Goal: Find contact information: Find contact information

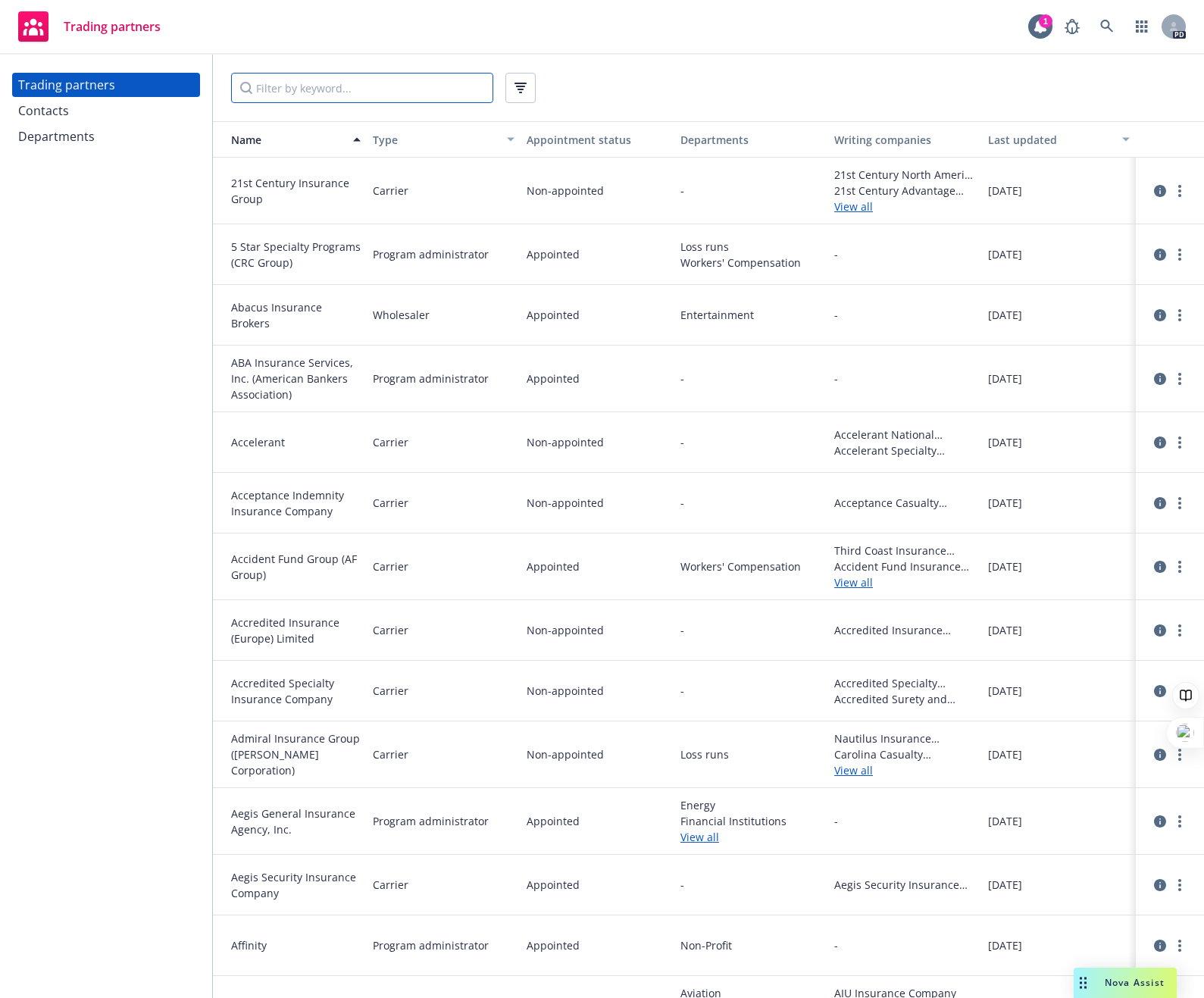
click at [354, 93] on input "Filter by keyword..." at bounding box center [362, 88] width 262 height 31
click at [77, 147] on div "Trading partners Contacts Departments" at bounding box center [106, 526] width 213 height 944
click at [332, 100] on input "Filter by keyword..." at bounding box center [362, 88] width 262 height 31
type input "rps"
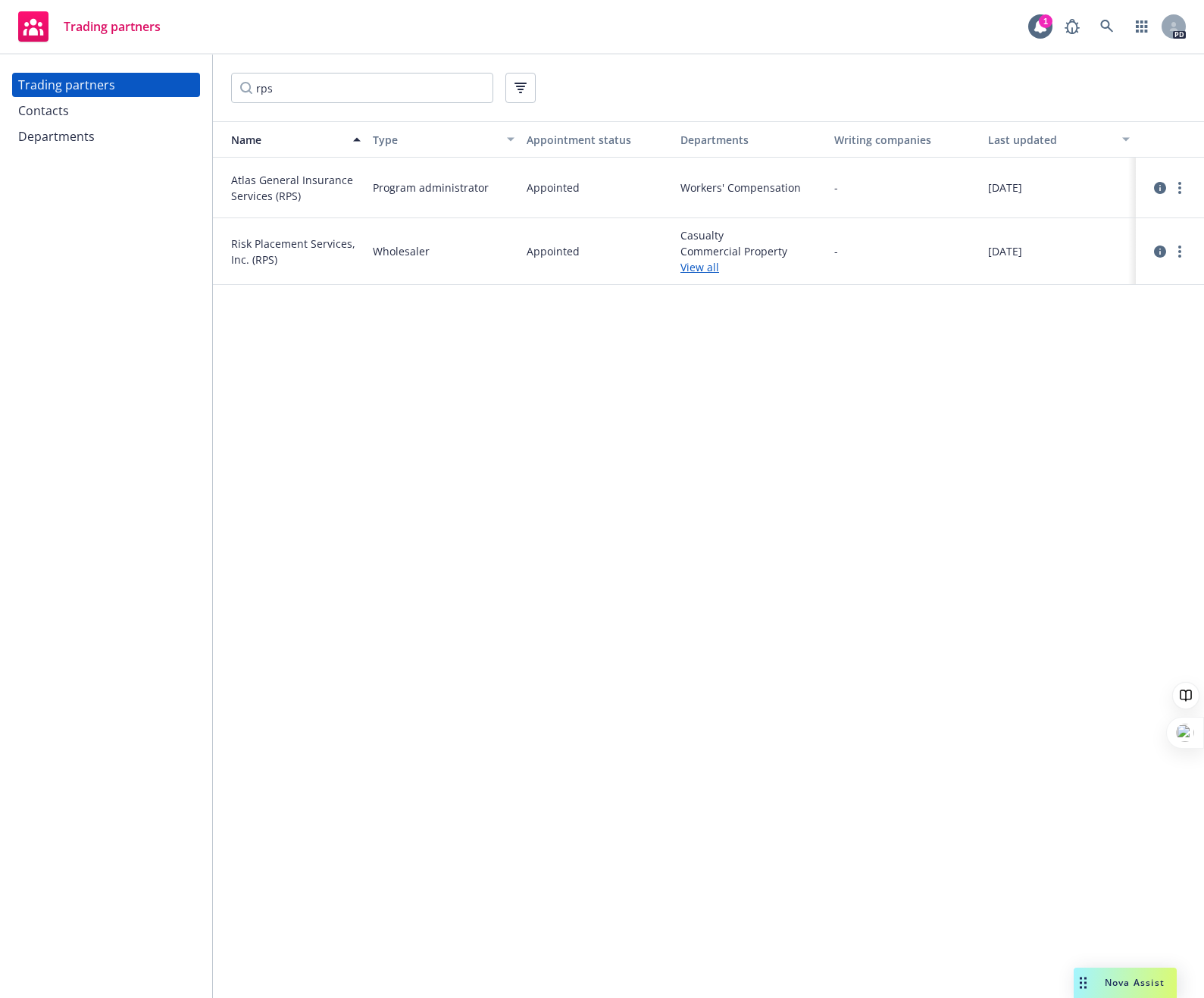
click at [698, 274] on link "View all" at bounding box center [751, 267] width 141 height 16
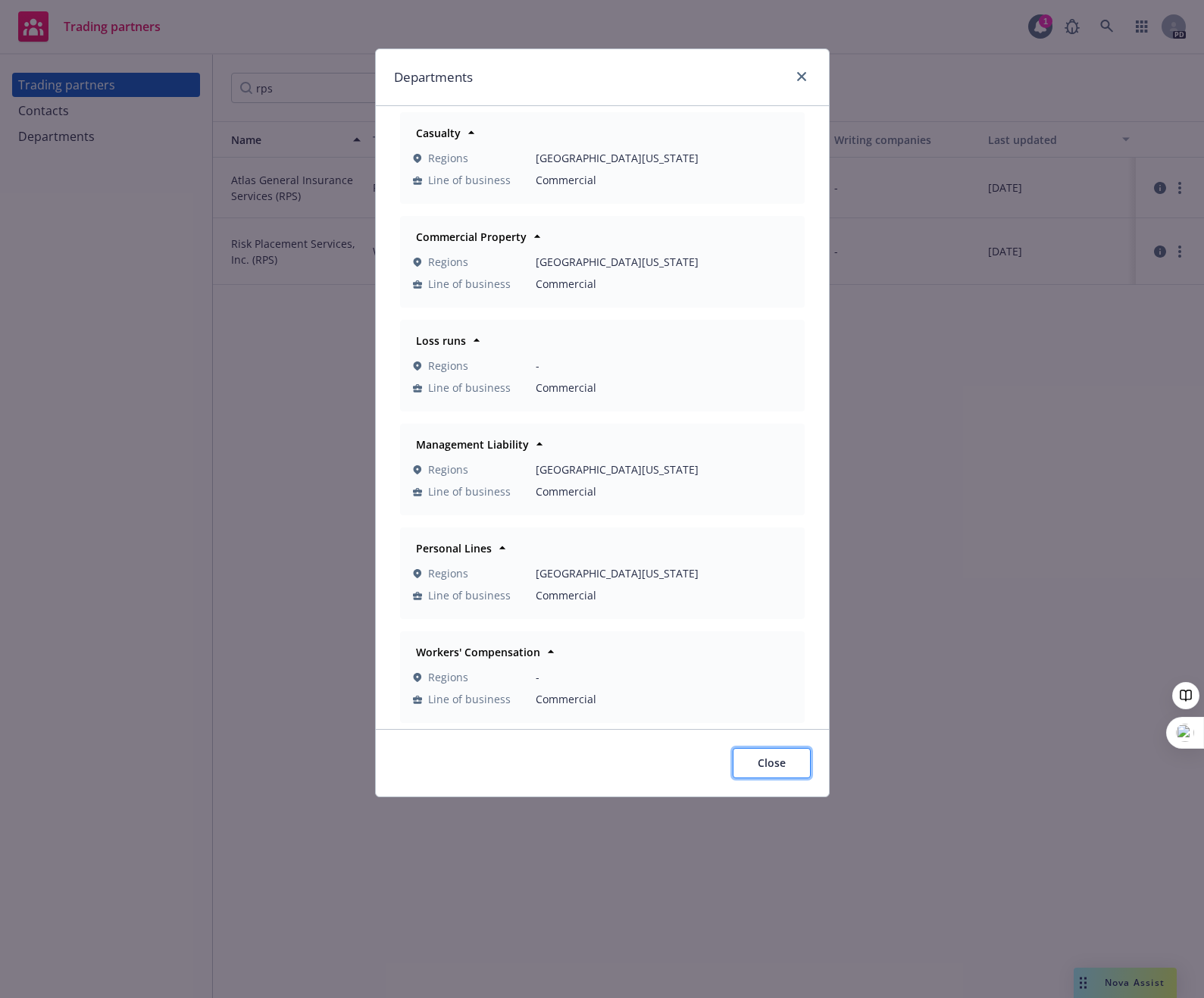
click at [776, 760] on span "Close" at bounding box center [772, 763] width 28 height 15
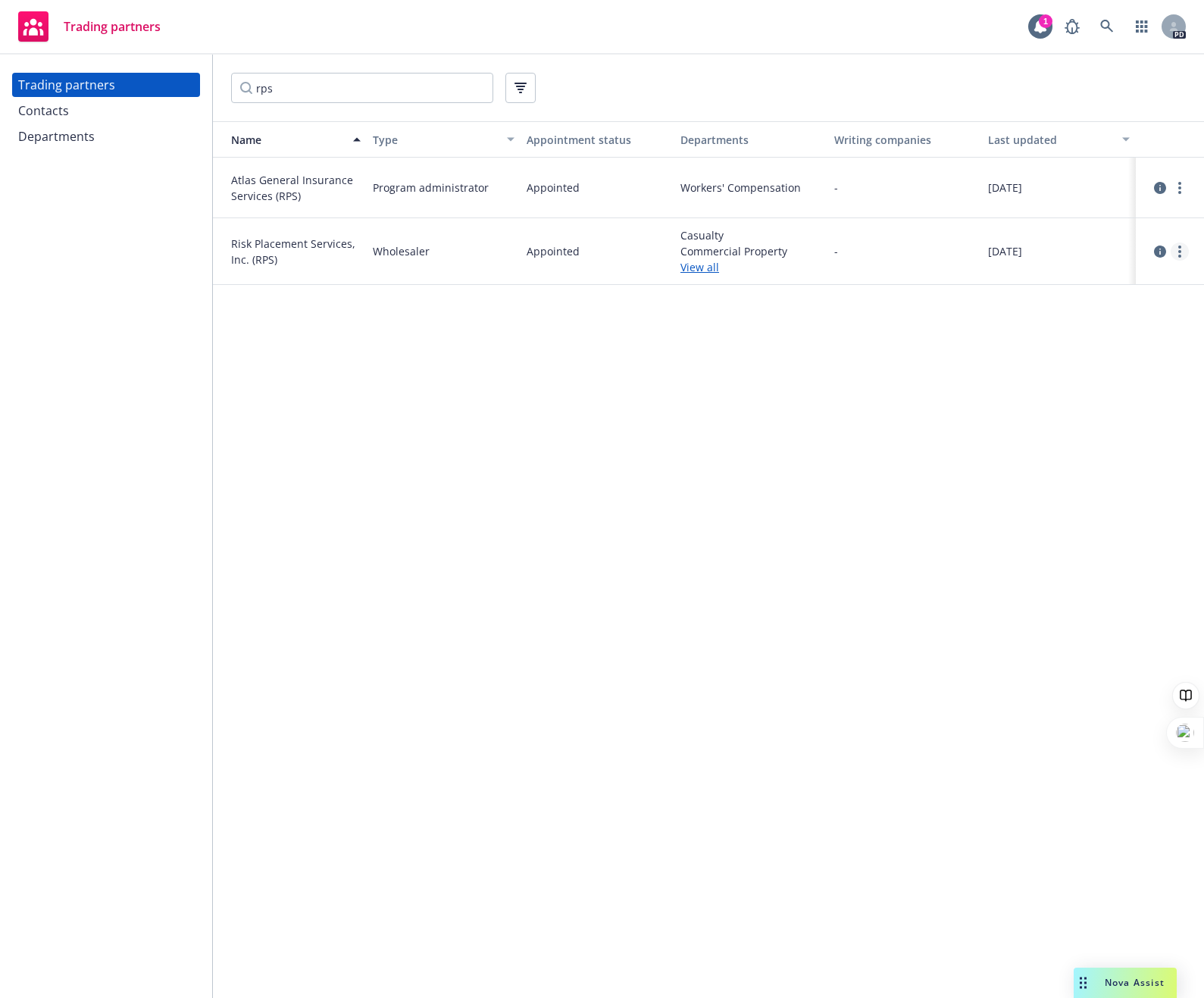
click at [1182, 246] on link "more" at bounding box center [1180, 251] width 18 height 18
click at [1103, 288] on link "View contacts" at bounding box center [1104, 282] width 169 height 31
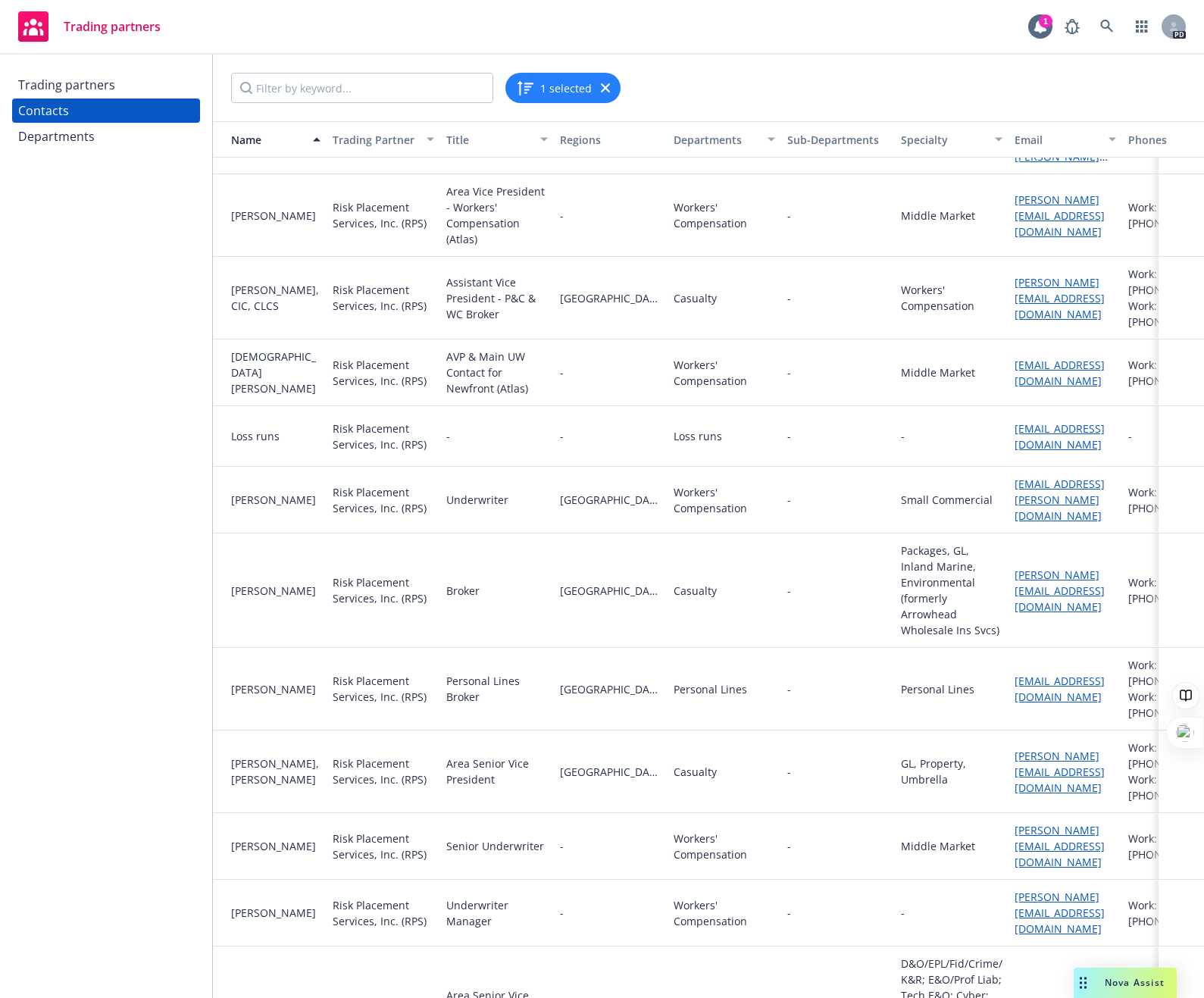
scroll to position [238, 0]
click at [68, 136] on div "Departments" at bounding box center [55, 136] width 76 height 25
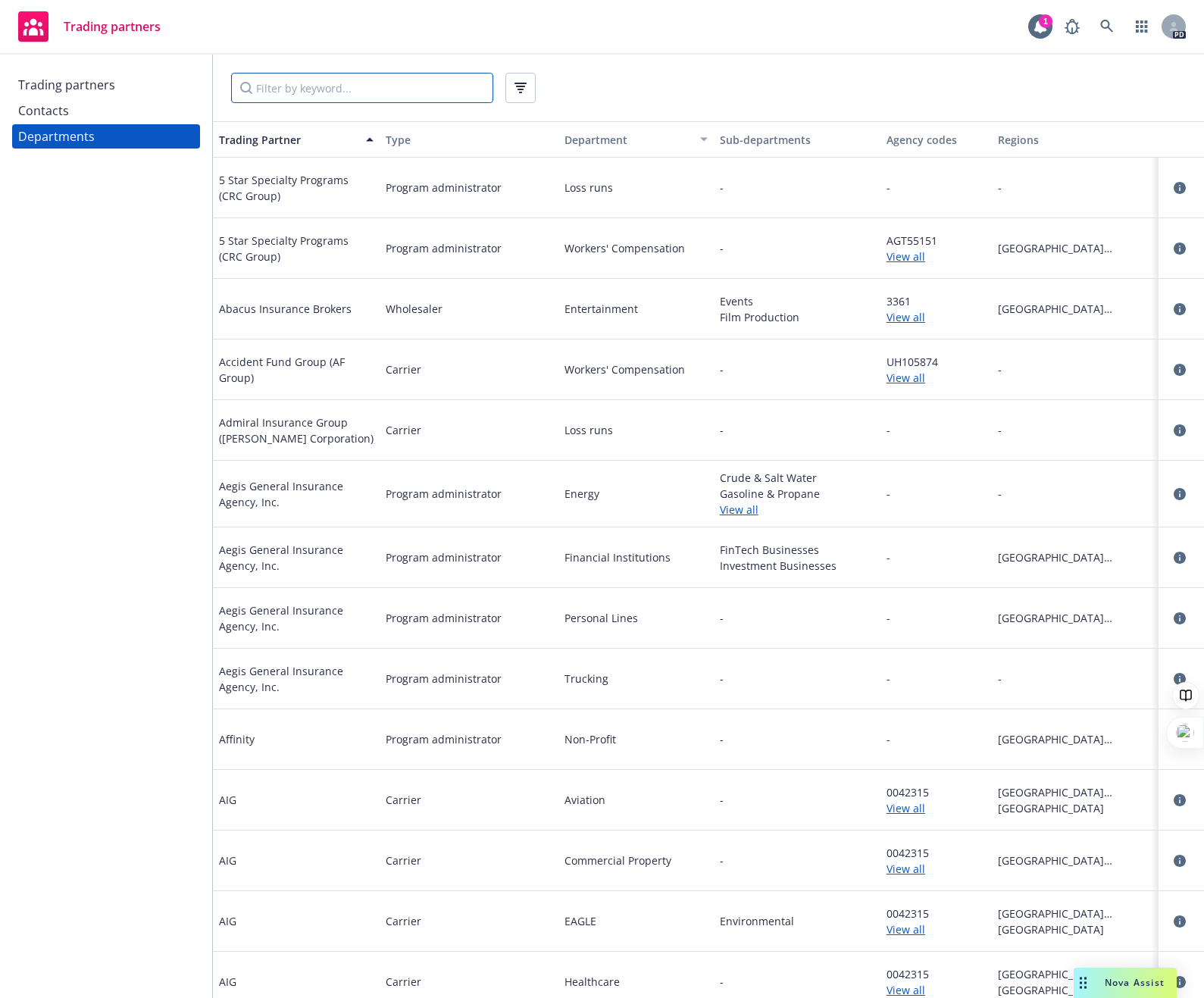
click at [361, 87] on input "Filter by keyword..." at bounding box center [362, 88] width 262 height 31
type input "vacant"
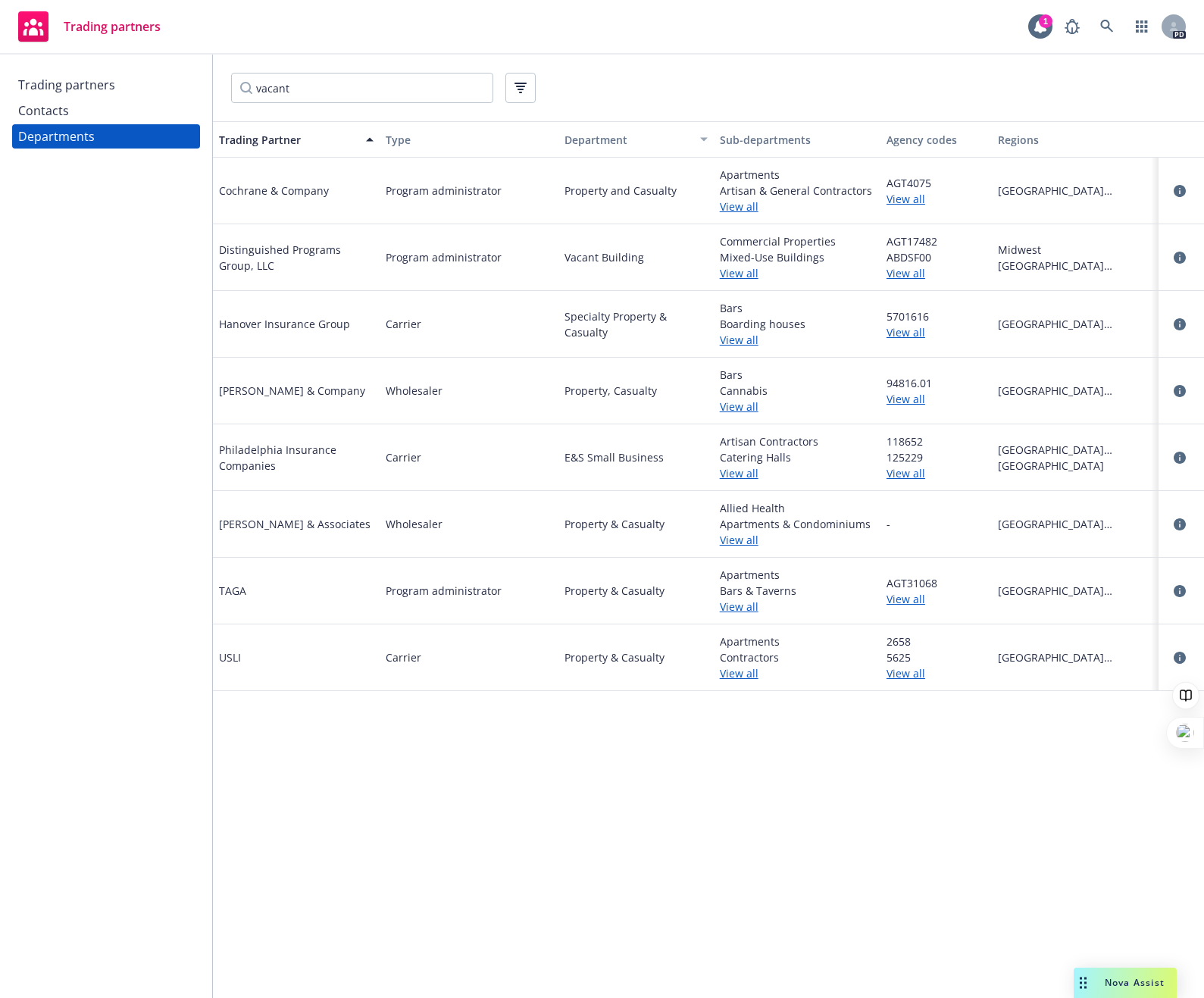
click at [732, 338] on link "View all" at bounding box center [797, 340] width 154 height 16
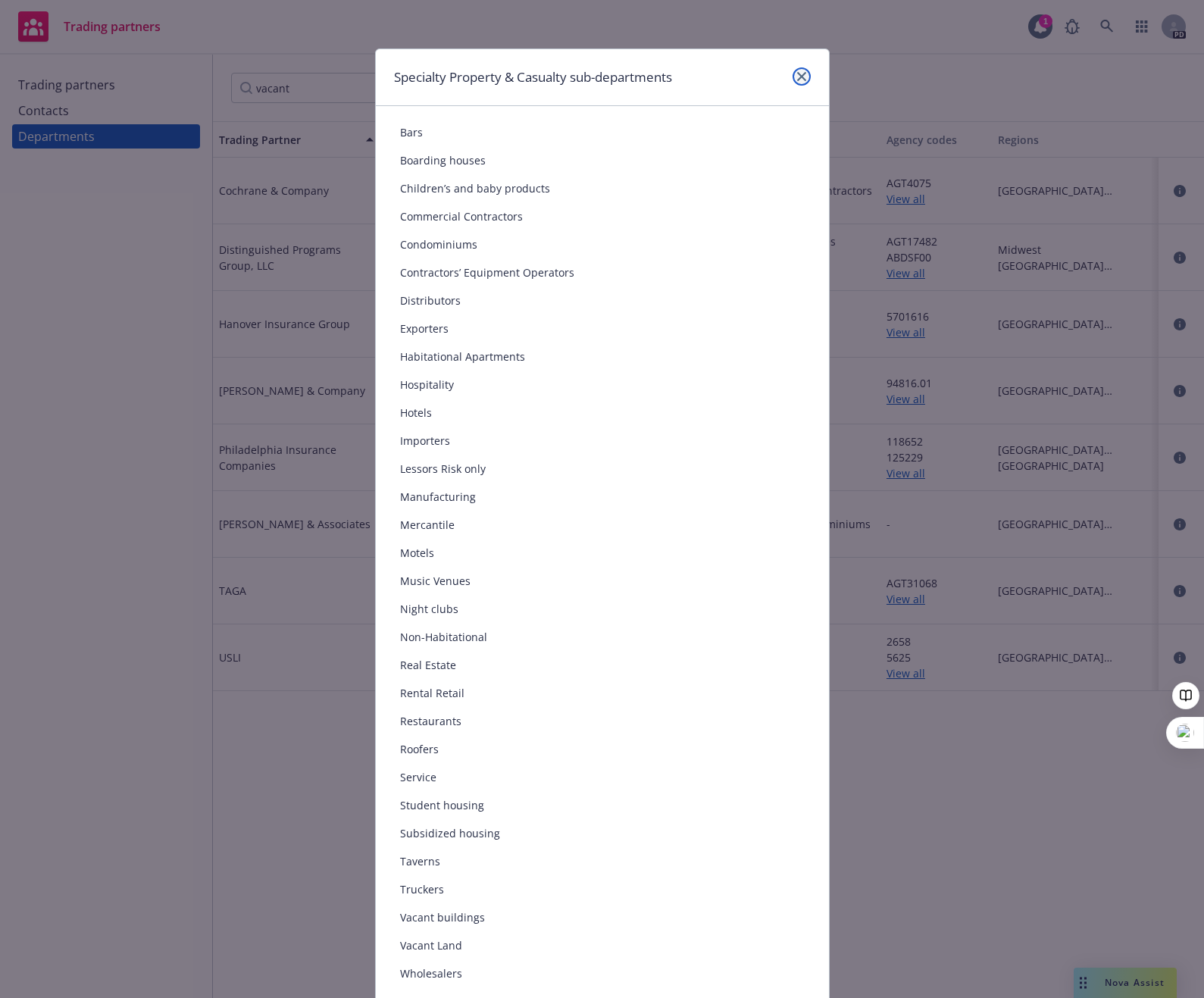
click at [797, 74] on icon "close" at bounding box center [801, 76] width 9 height 9
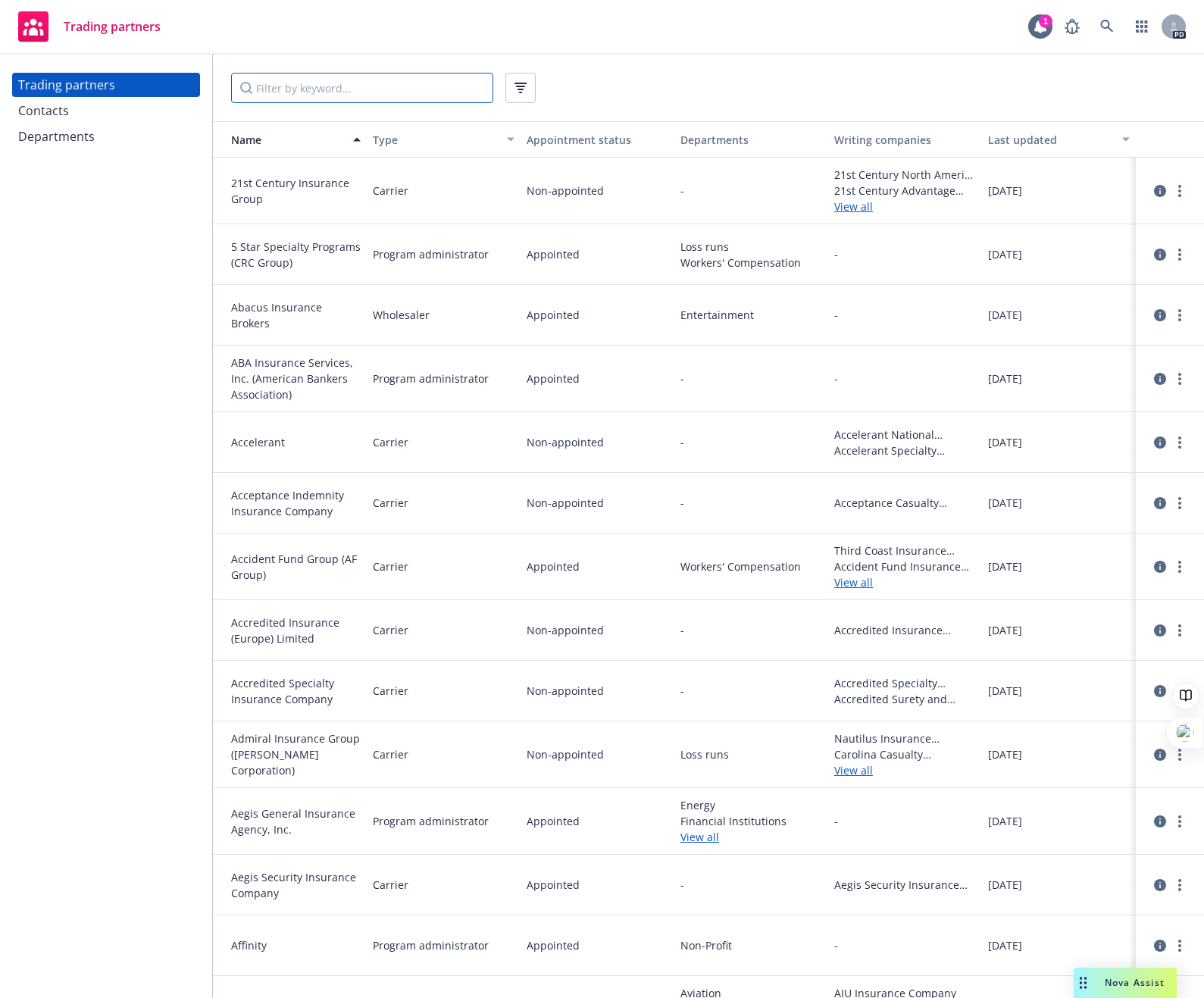
click at [294, 83] on input "Filter by keyword..." at bounding box center [362, 88] width 262 height 31
type input "zurich"
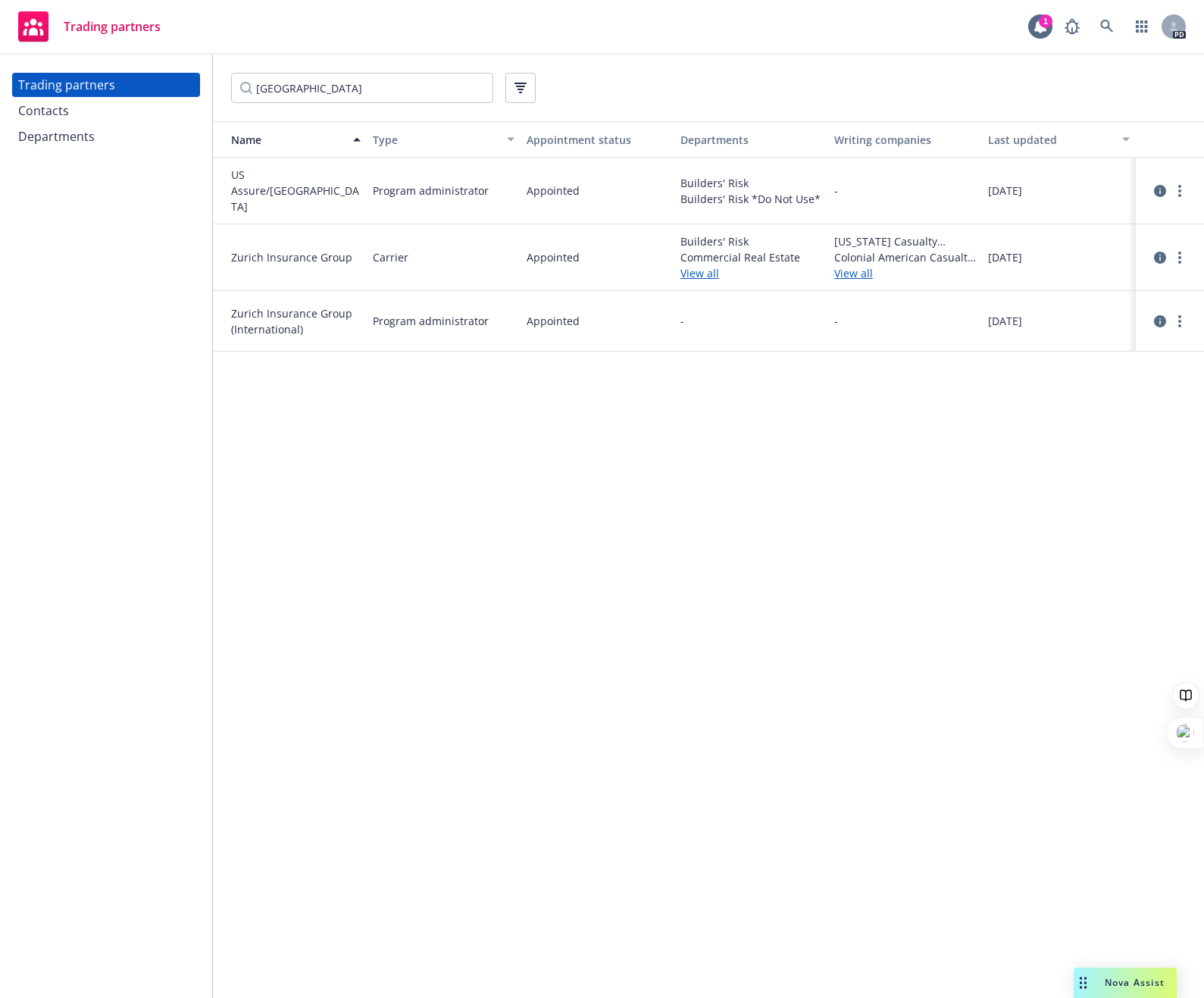
click at [708, 265] on link "View all" at bounding box center [751, 273] width 141 height 16
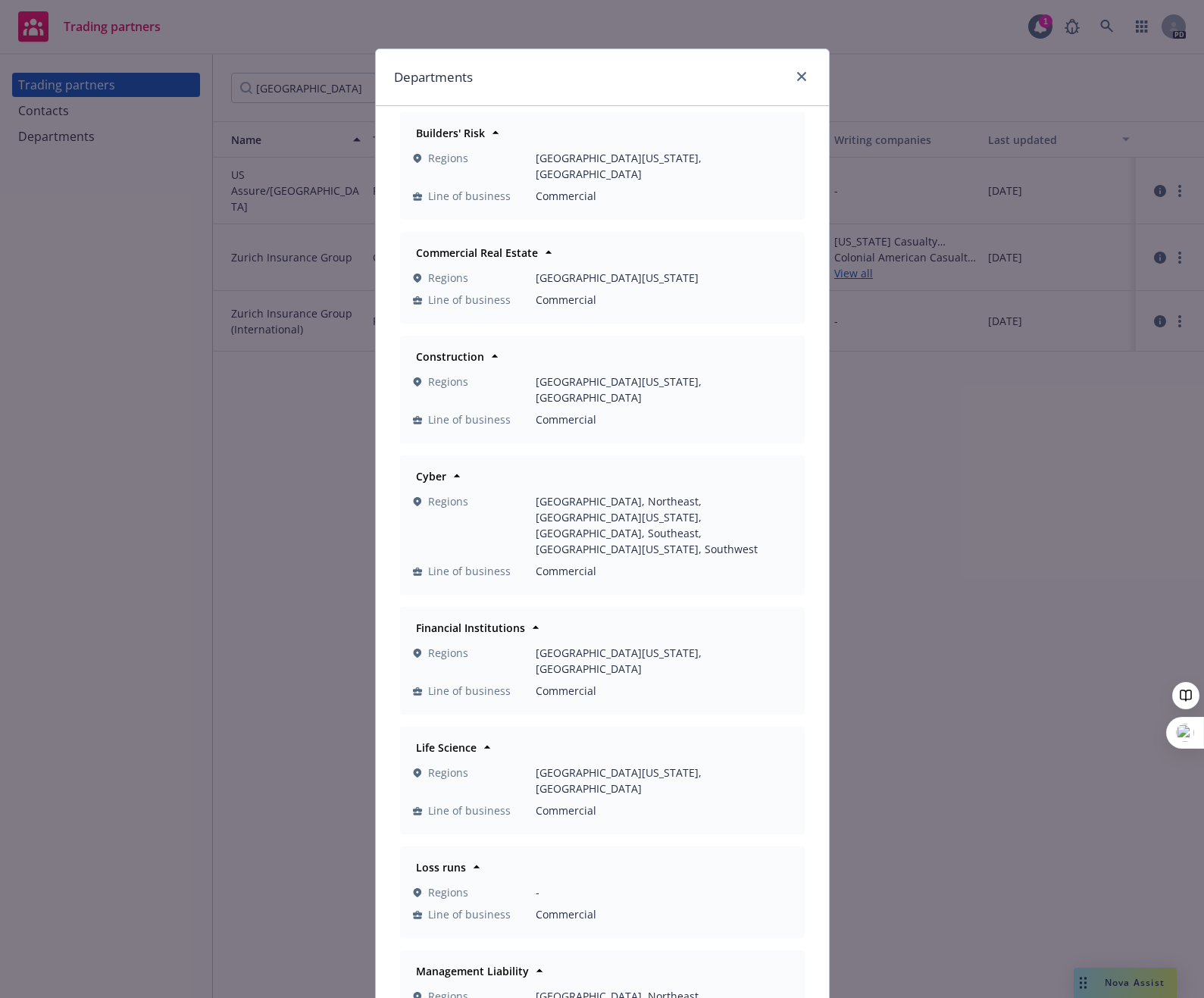
click at [284, 471] on div "Departments Builders' Risk Regions Northern California, Pacific Northwest Line …" at bounding box center [602, 499] width 1204 height 998
click at [802, 66] on div "Departments" at bounding box center [602, 77] width 453 height 56
click at [801, 70] on link "close" at bounding box center [801, 76] width 18 height 18
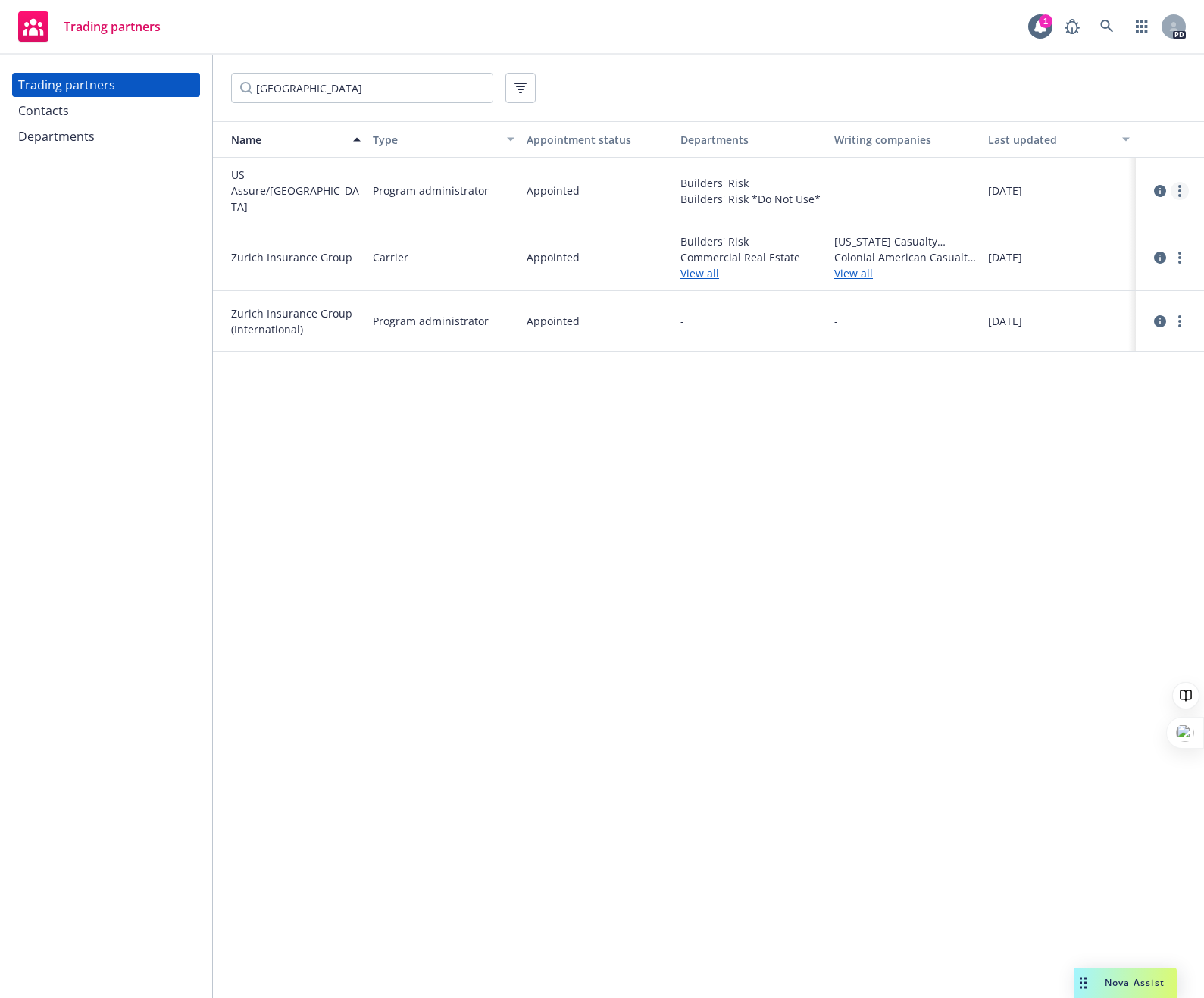
click at [1175, 188] on link "more" at bounding box center [1180, 191] width 18 height 18
click at [1111, 218] on link "View contacts" at bounding box center [1104, 219] width 169 height 31
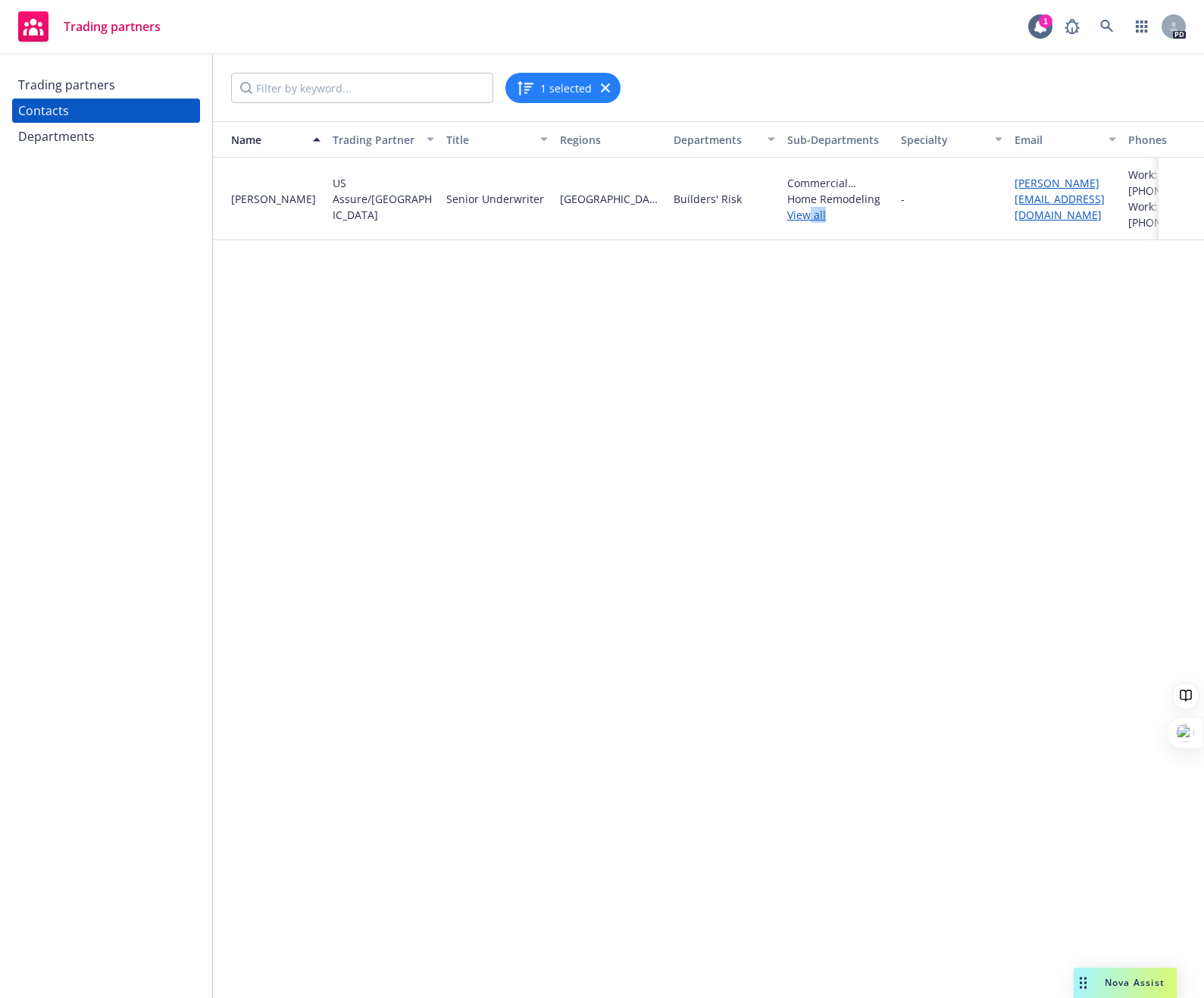
drag, startPoint x: 812, startPoint y: 206, endPoint x: 815, endPoint y: 260, distance: 54.1
click at [837, 319] on div "Name Trading Partner Title Regions Departments Sub-Departments Specialty Email …" at bounding box center [708, 560] width 991 height 876
click at [805, 207] on link "View all" at bounding box center [838, 215] width 102 height 16
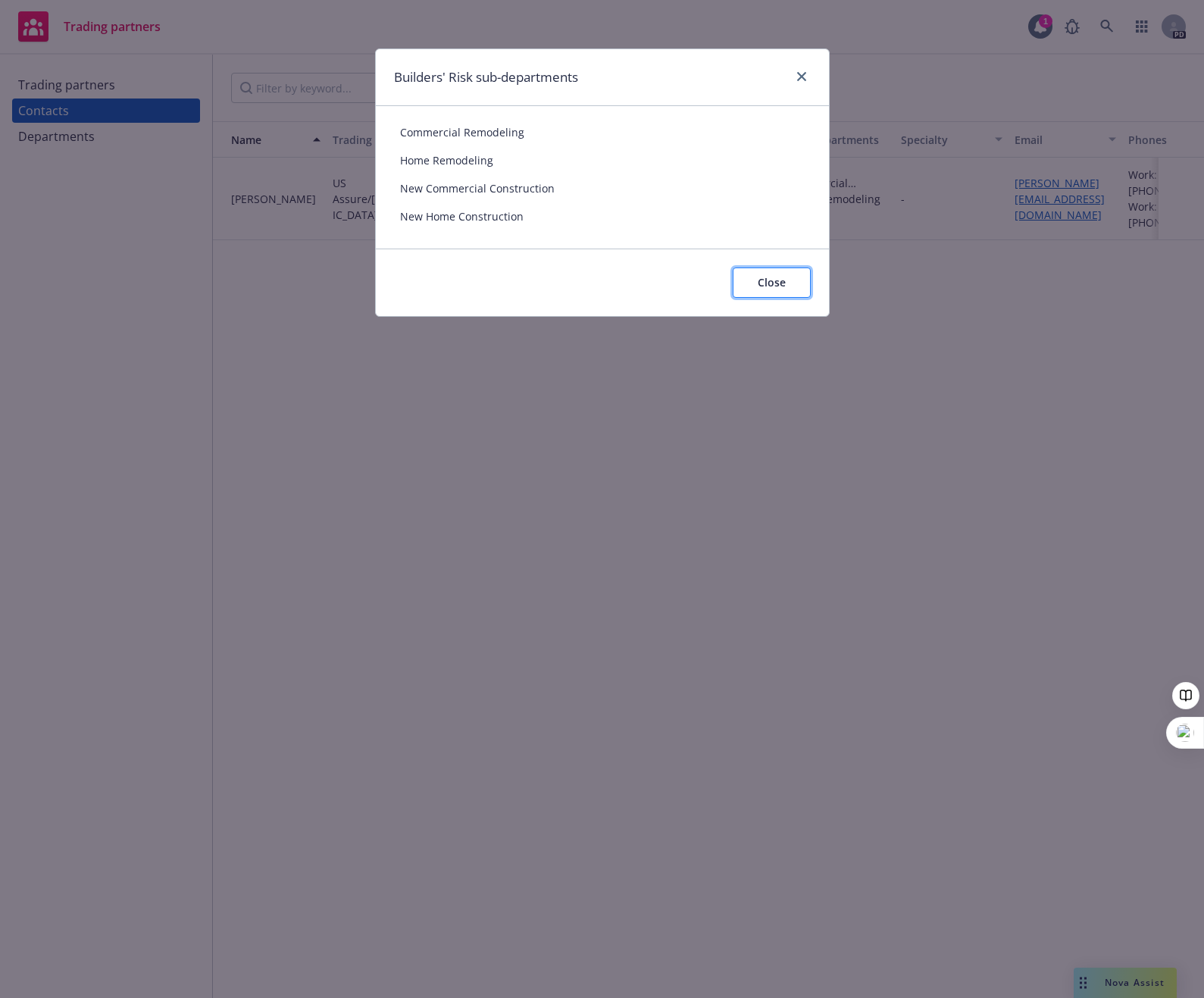
click at [762, 272] on button "Close" at bounding box center [772, 282] width 78 height 31
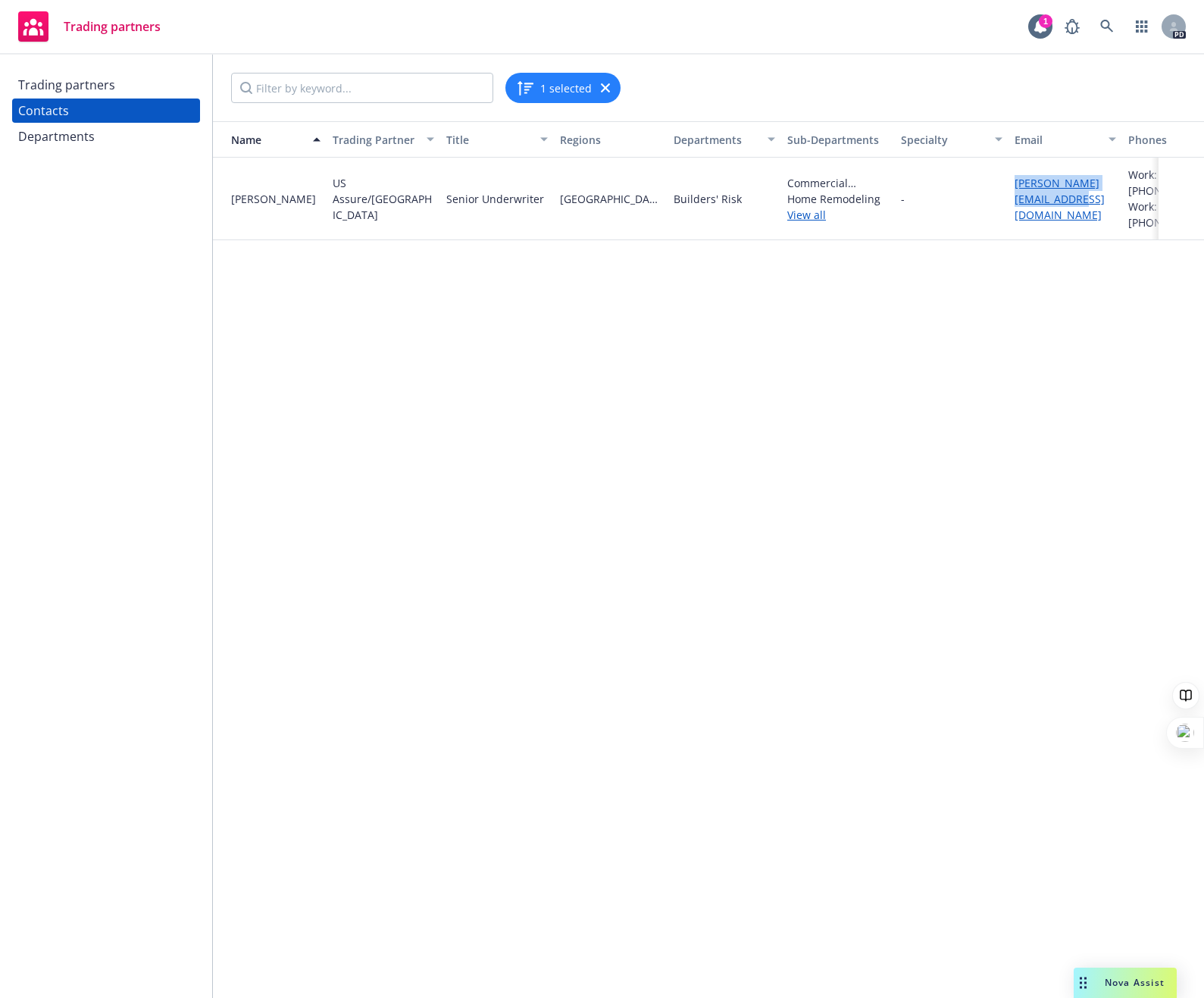
drag, startPoint x: 1068, startPoint y: 202, endPoint x: 990, endPoint y: 196, distance: 78.2
click at [990, 196] on div "Gina Newmans US Assure/Zurich Senior Underwriter Northern California Builders' …" at bounding box center [747, 199] width 1068 height 83
copy div "[PERSON_NAME][EMAIL_ADDRESS][DOMAIN_NAME]"
